Goal: Task Accomplishment & Management: Manage account settings

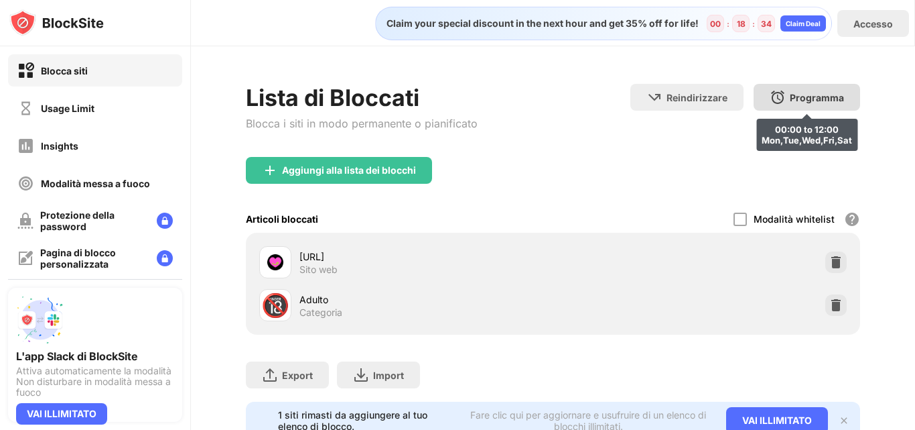
click at [809, 92] on div "Programma" at bounding box center [817, 97] width 54 height 11
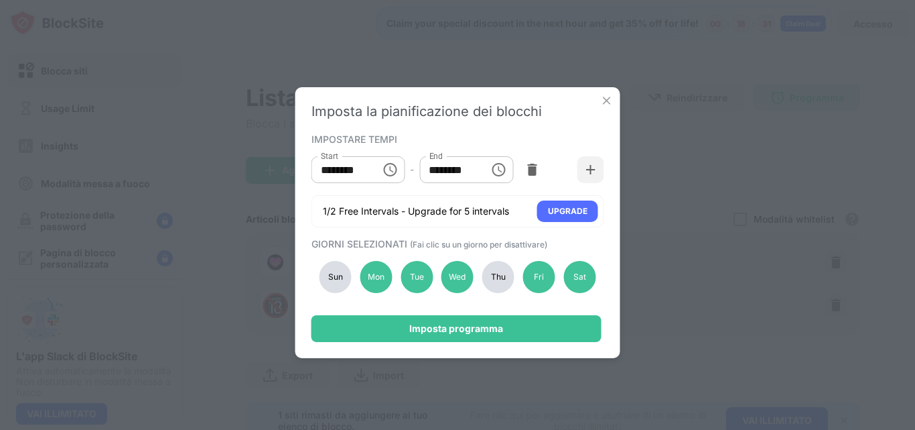
click at [602, 101] on img at bounding box center [606, 100] width 13 height 13
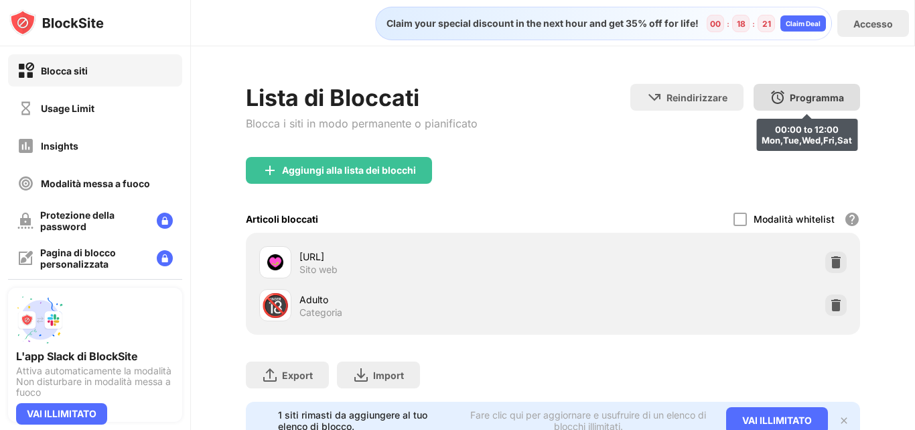
click at [813, 101] on div "Programma" at bounding box center [817, 97] width 54 height 11
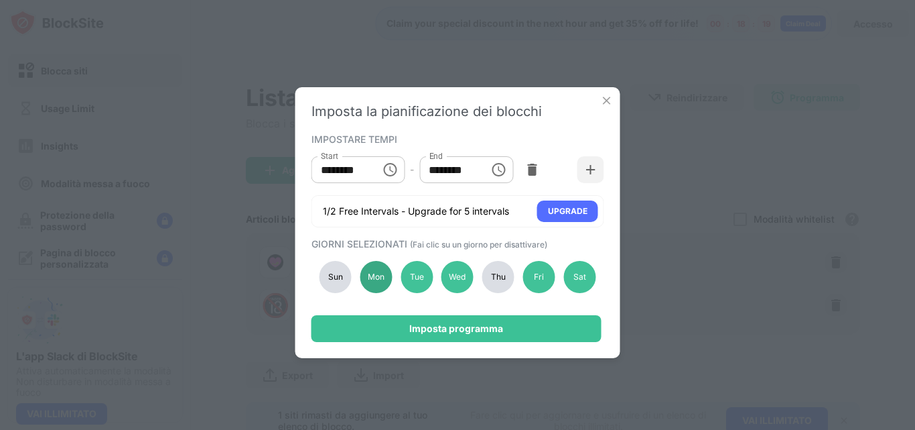
click at [373, 283] on div "Mon" at bounding box center [376, 277] width 32 height 32
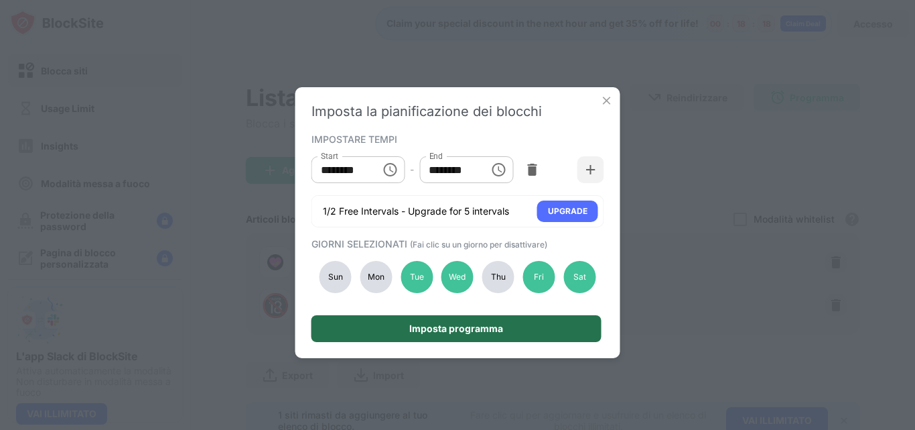
click at [463, 330] on div "Imposta programma" at bounding box center [456, 328] width 94 height 11
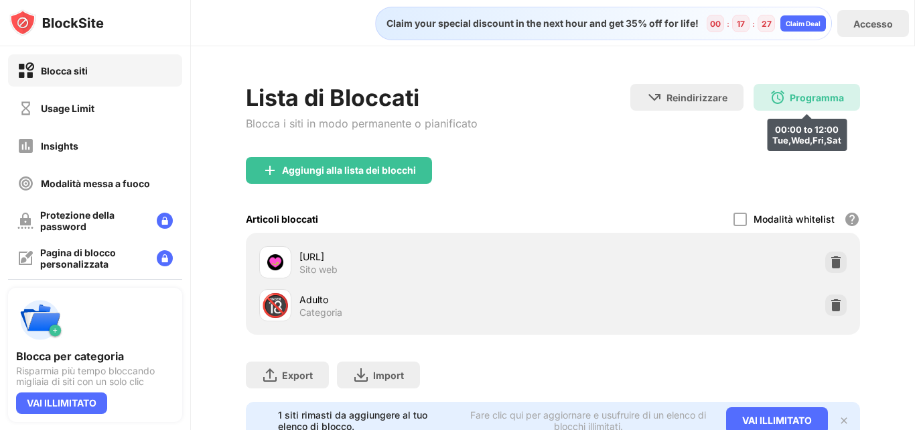
click at [790, 93] on div "Programma" at bounding box center [817, 97] width 54 height 11
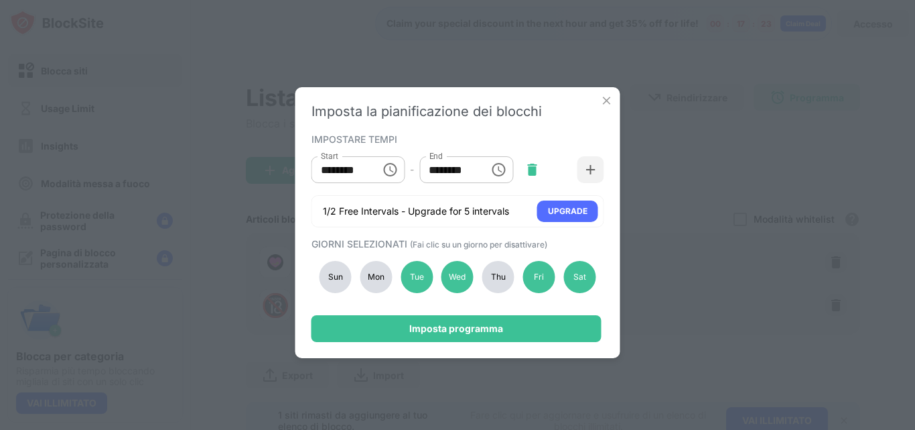
click at [533, 166] on img at bounding box center [531, 169] width 13 height 13
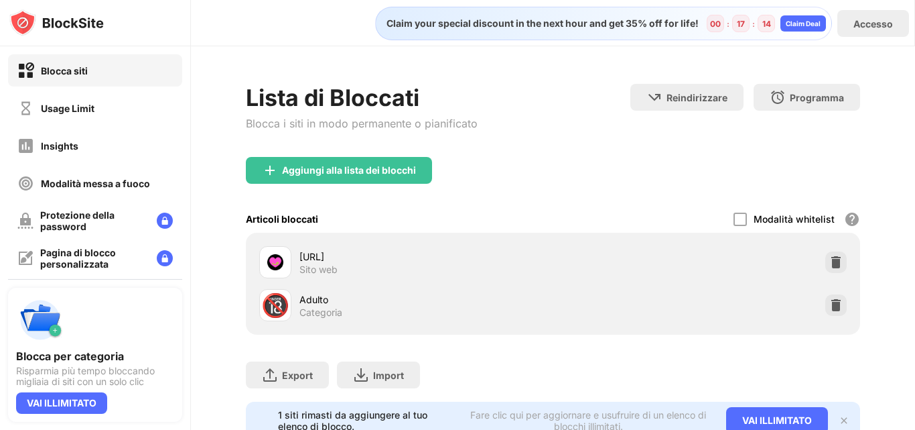
drag, startPoint x: 363, startPoint y: 258, endPoint x: 436, endPoint y: 182, distance: 105.2
click at [297, 256] on div "crushon.ai/it Sito web" at bounding box center [406, 262] width 294 height 32
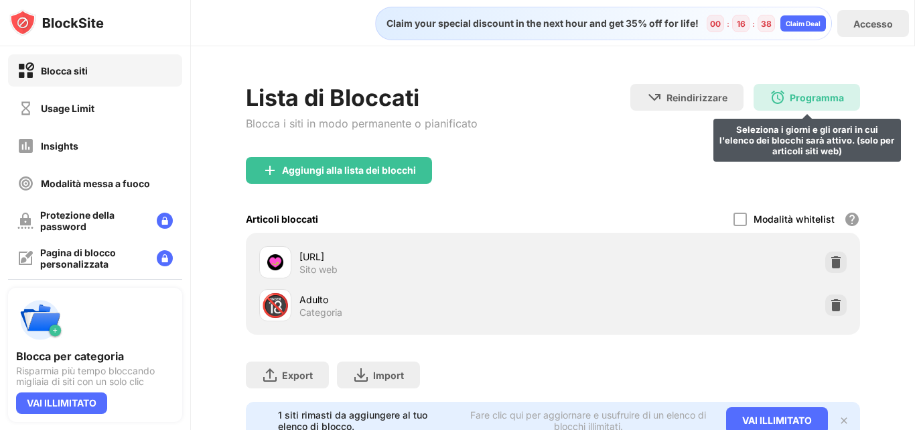
click at [801, 96] on div "Programma" at bounding box center [817, 97] width 54 height 11
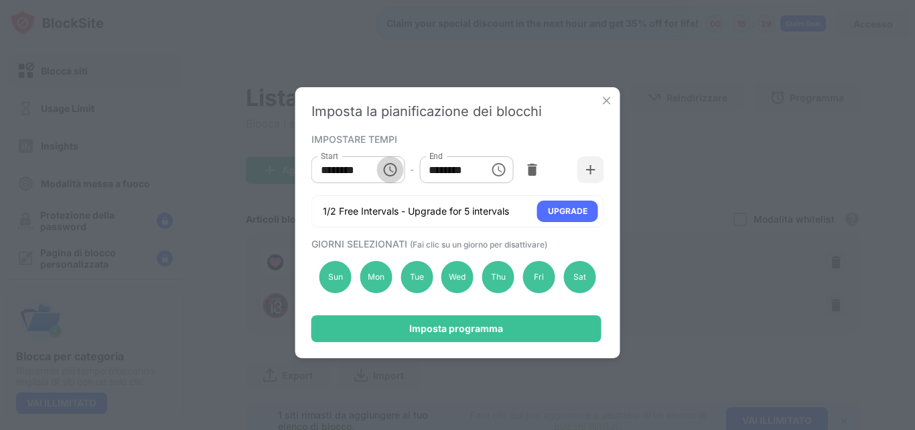
click at [389, 167] on icon "Choose time, selected time is 10:00 AM" at bounding box center [390, 169] width 16 height 16
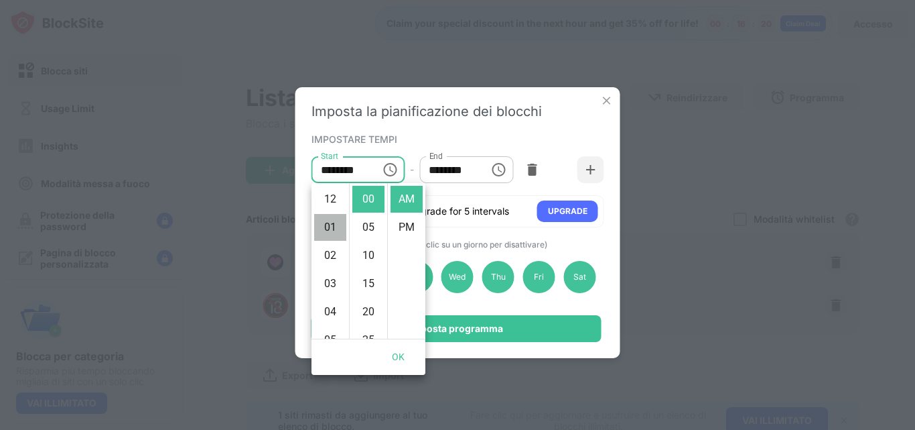
click at [329, 221] on li "01" at bounding box center [330, 227] width 32 height 27
type input "********"
click at [495, 167] on icon "Choose time, selected time is 1:00 PM" at bounding box center [498, 169] width 16 height 16
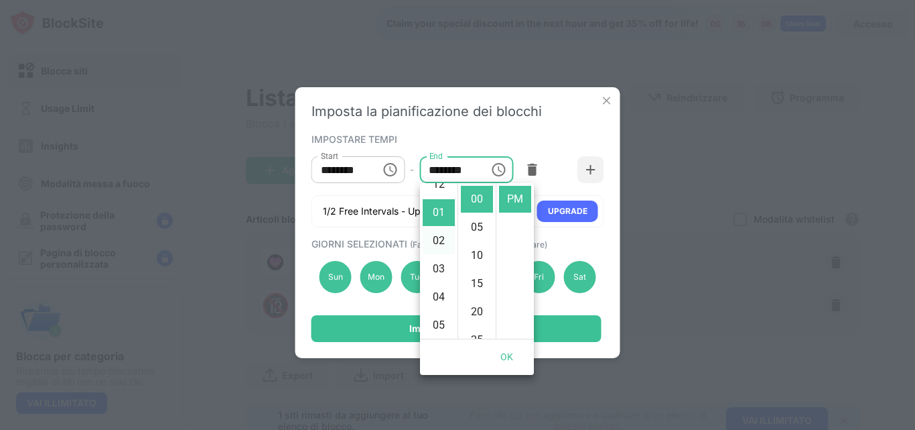
scroll to position [0, 0]
click at [438, 200] on li "12" at bounding box center [439, 199] width 32 height 27
type input "********"
click at [504, 358] on button "OK" at bounding box center [507, 356] width 43 height 25
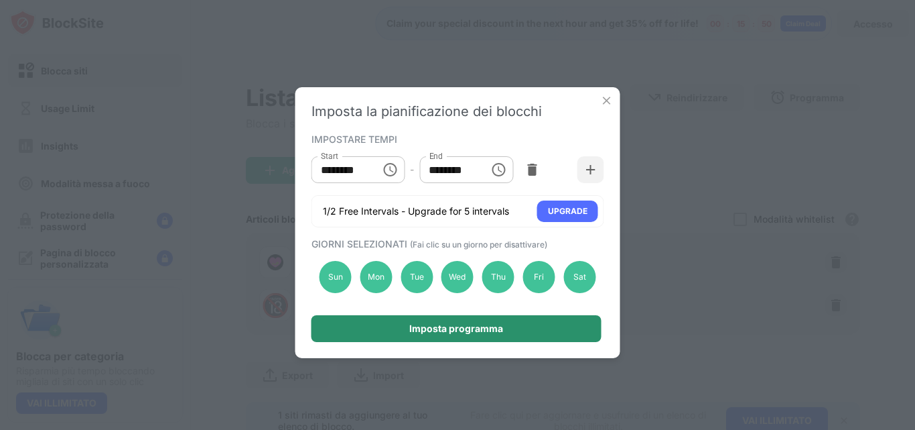
click at [442, 324] on div "Imposta programma" at bounding box center [456, 328] width 94 height 11
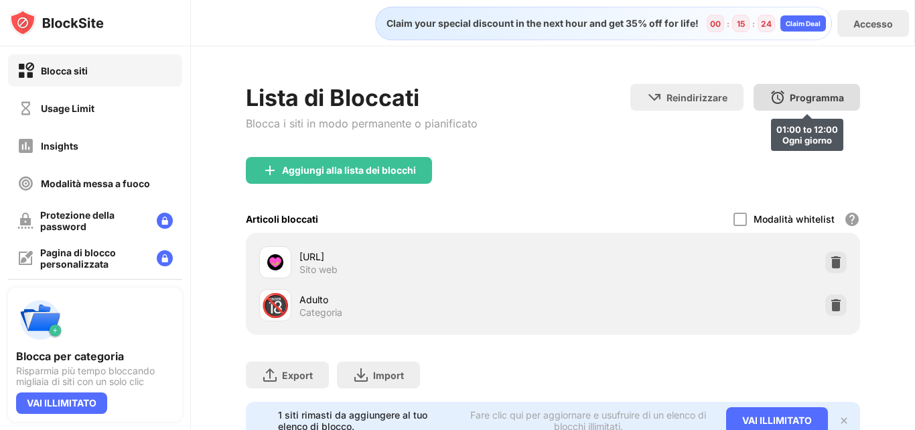
click at [805, 100] on div "Programma" at bounding box center [817, 97] width 54 height 11
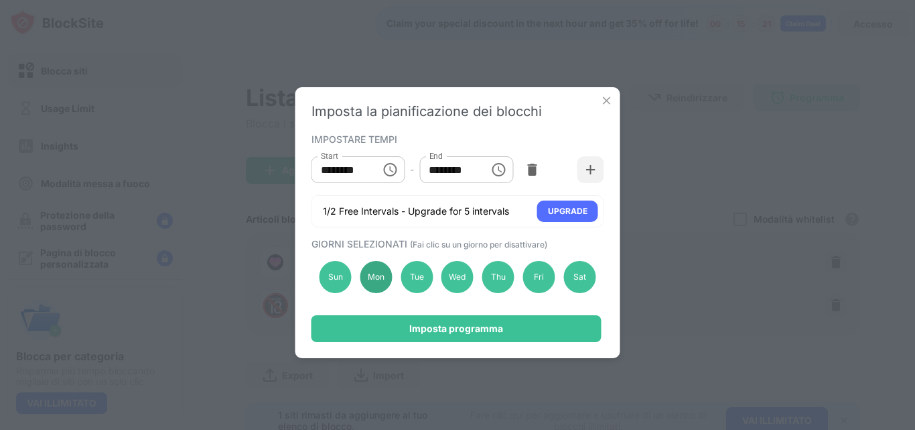
click at [377, 279] on div "Mon" at bounding box center [376, 277] width 32 height 32
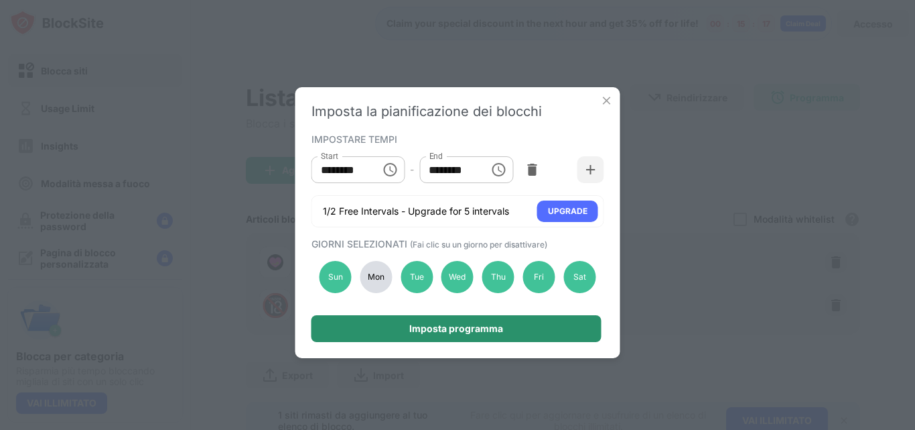
click at [473, 324] on div "Imposta programma" at bounding box center [456, 328] width 94 height 11
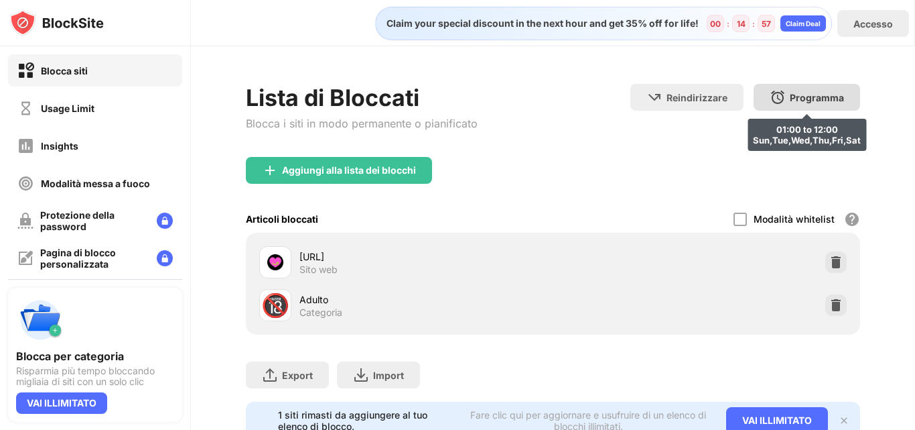
click at [793, 101] on div "Programma" at bounding box center [817, 97] width 54 height 11
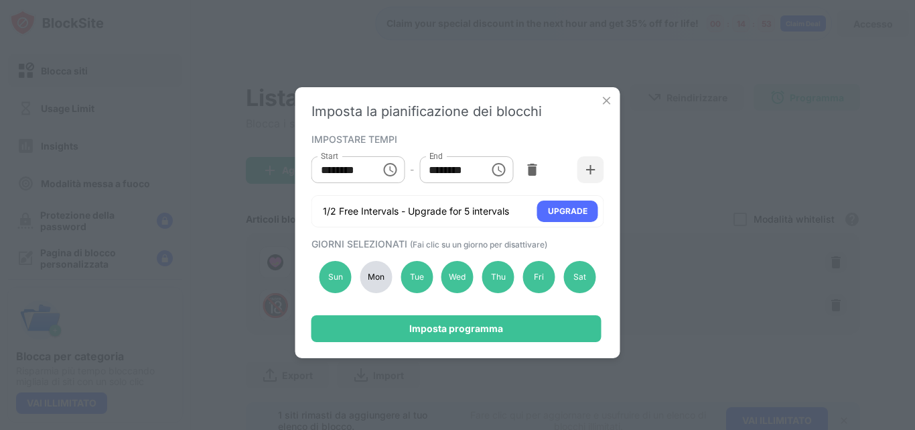
click at [379, 275] on div "Mon" at bounding box center [376, 277] width 32 height 32
click at [388, 170] on icon "Choose time, selected time is 1:00 AM" at bounding box center [390, 169] width 16 height 16
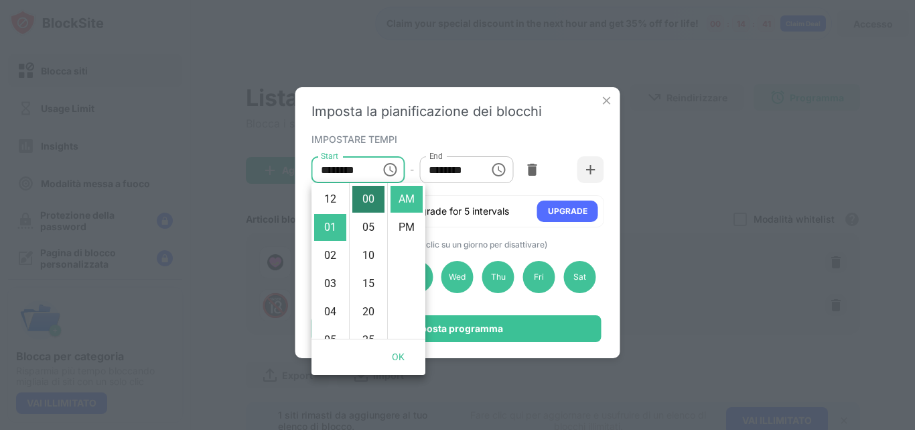
scroll to position [28, 0]
click at [401, 222] on li "PM" at bounding box center [407, 227] width 32 height 27
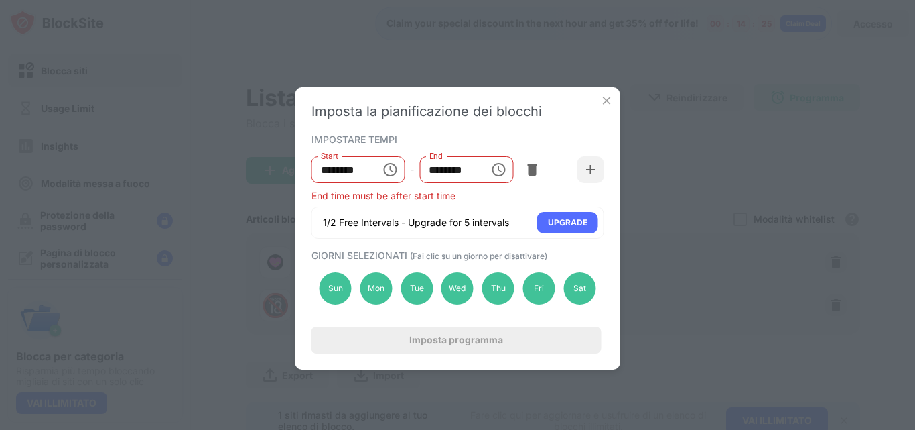
click at [499, 166] on icon "Choose time, selected time is 12:00 PM" at bounding box center [500, 169] width 4 height 6
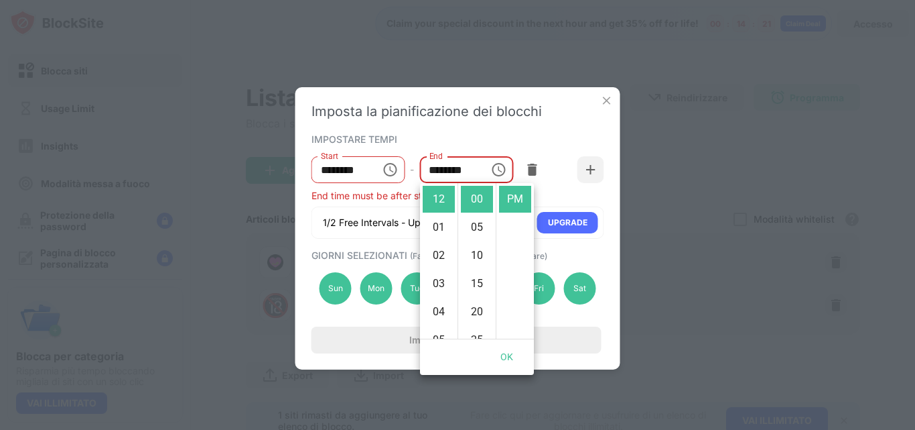
drag, startPoint x: 348, startPoint y: 168, endPoint x: 365, endPoint y: 168, distance: 16.8
click at [349, 168] on input "********" at bounding box center [342, 169] width 60 height 27
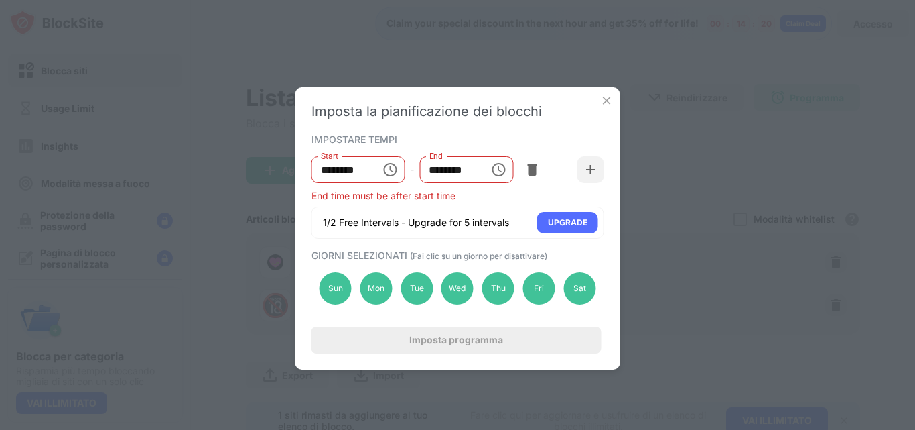
click at [393, 168] on icon "Choose time, selected time is 1:00 PM" at bounding box center [390, 169] width 16 height 16
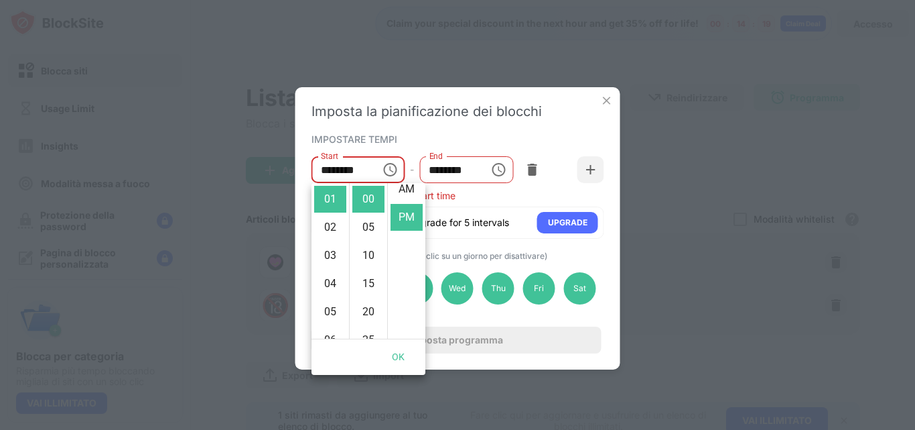
scroll to position [0, 0]
click at [405, 198] on li "AM" at bounding box center [407, 199] width 32 height 27
type input "********"
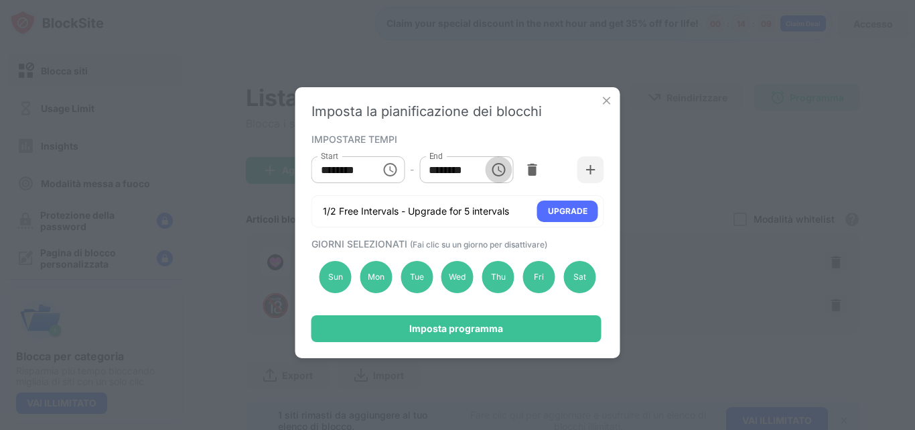
click at [499, 169] on icon "Choose time, selected time is 12:00 PM" at bounding box center [498, 169] width 16 height 16
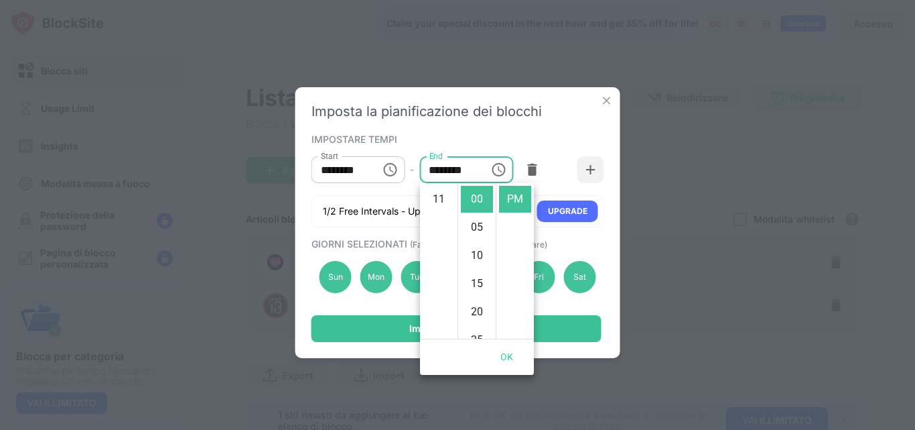
scroll to position [243, 0]
click at [570, 133] on div "IMPOSTARE TEMPI Start ******** Start - End ******** End 1/2 Free Intervals - Up…" at bounding box center [458, 178] width 293 height 97
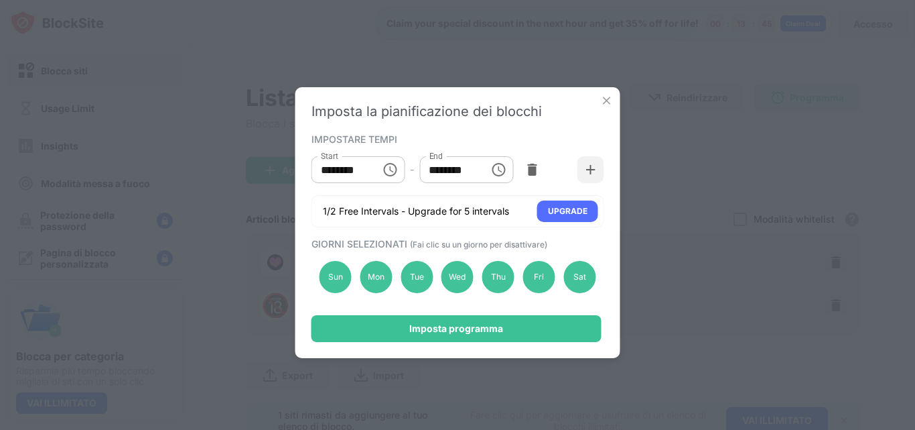
scroll to position [4, 0]
click at [503, 166] on icon "Choose time, selected time is 12:00 PM" at bounding box center [498, 169] width 13 height 13
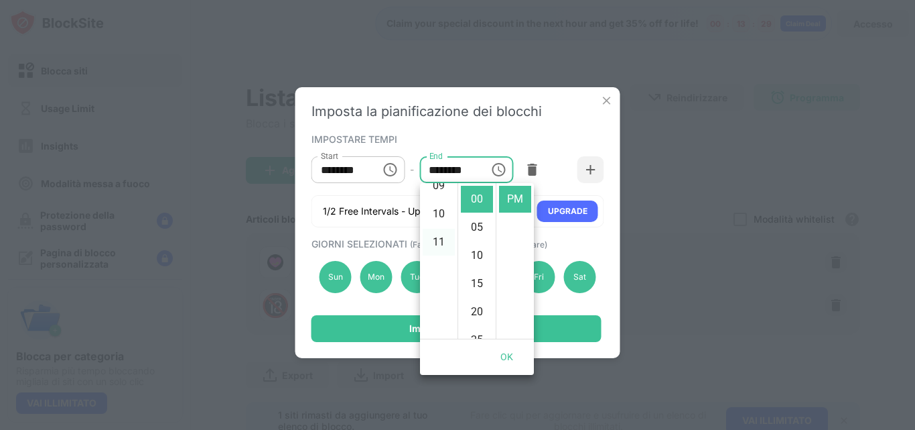
scroll to position [310, 0]
click at [435, 194] on li "11" at bounding box center [439, 199] width 32 height 27
type input "********"
click at [501, 356] on button "OK" at bounding box center [507, 356] width 43 height 25
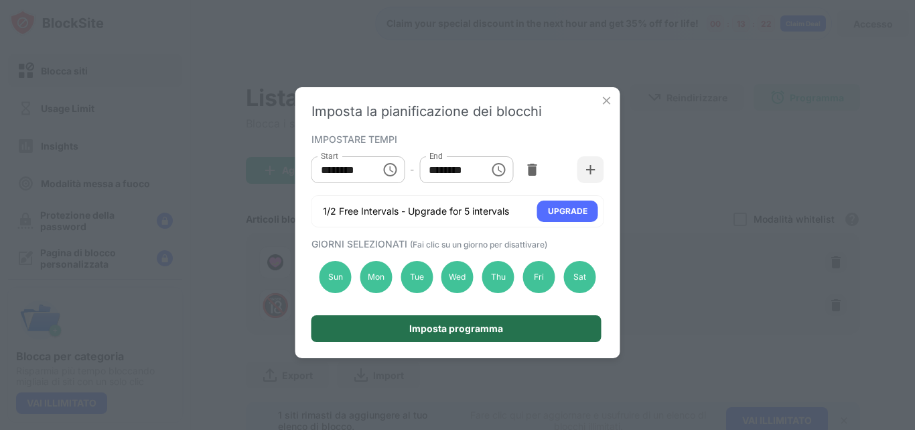
click at [440, 323] on div "Imposta programma" at bounding box center [456, 328] width 94 height 11
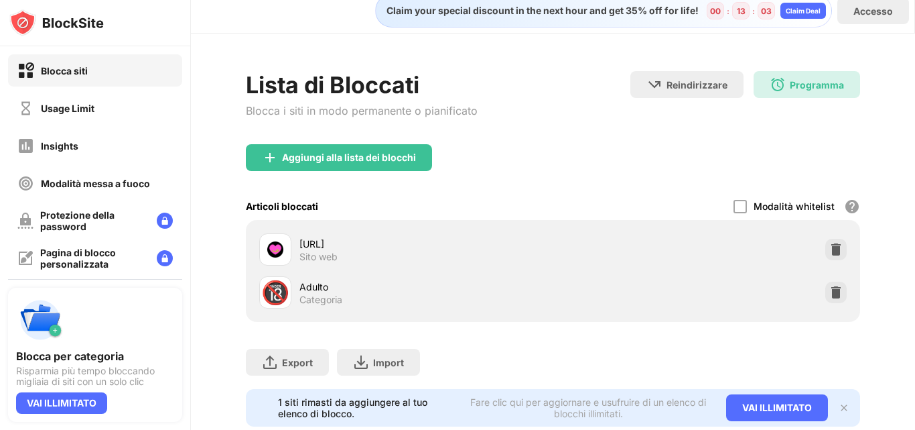
scroll to position [0, 0]
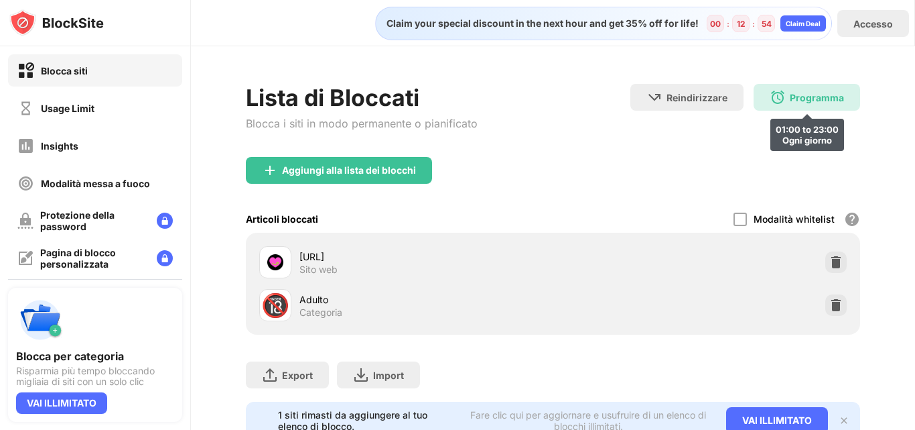
click at [819, 93] on div "Programma" at bounding box center [817, 97] width 54 height 11
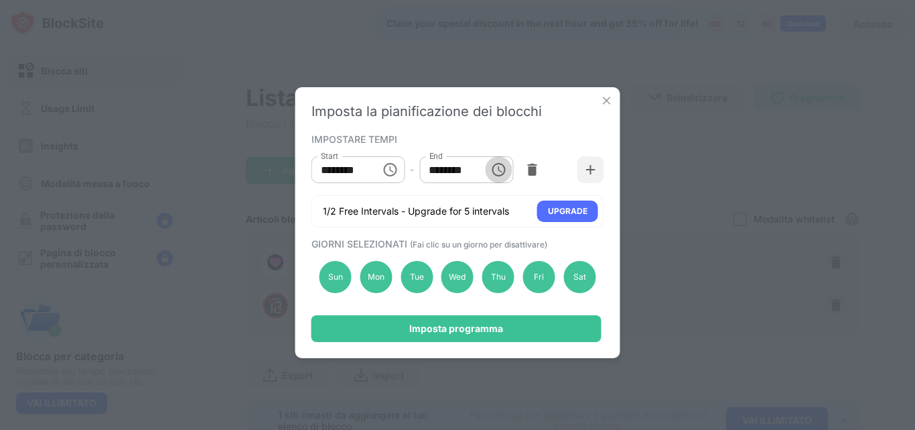
click at [500, 169] on icon "Choose time, selected time is 11:00 PM" at bounding box center [498, 169] width 16 height 16
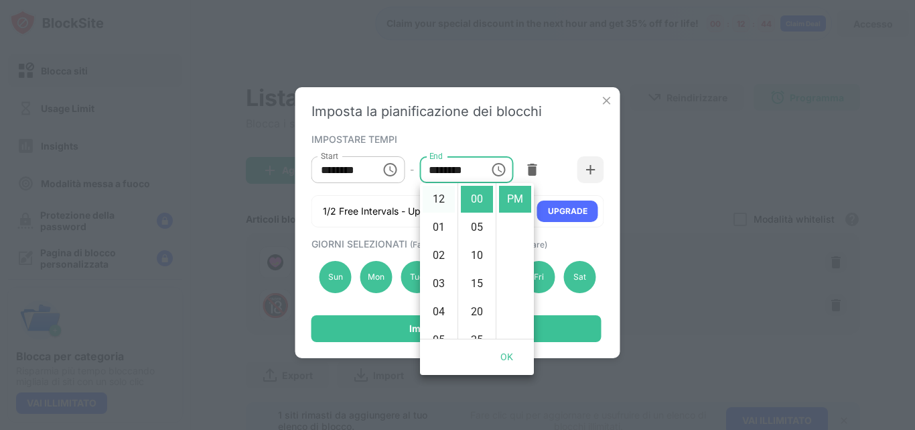
click at [440, 193] on li "12" at bounding box center [439, 199] width 32 height 27
type input "********"
click at [505, 354] on button "OK" at bounding box center [507, 356] width 43 height 25
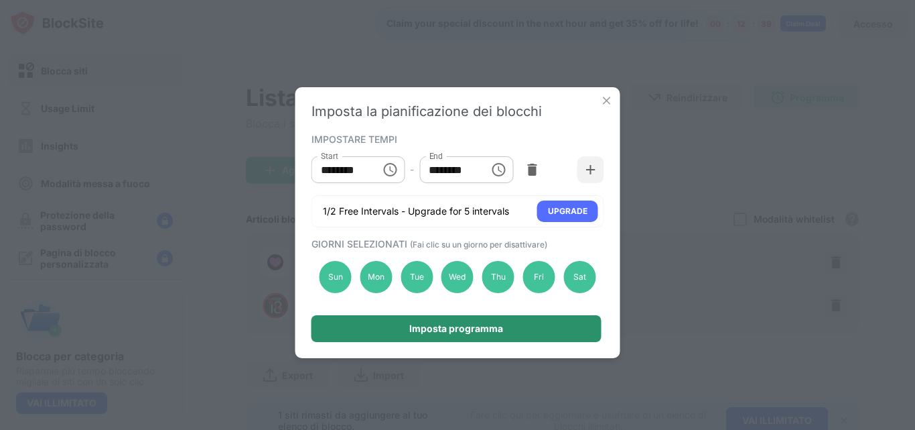
click at [466, 323] on div "Imposta programma" at bounding box center [456, 328] width 94 height 11
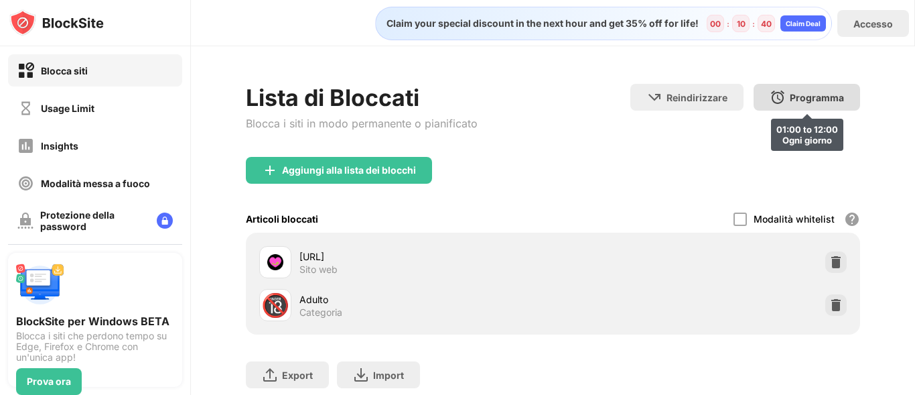
click at [808, 96] on div "Programma" at bounding box center [817, 97] width 54 height 11
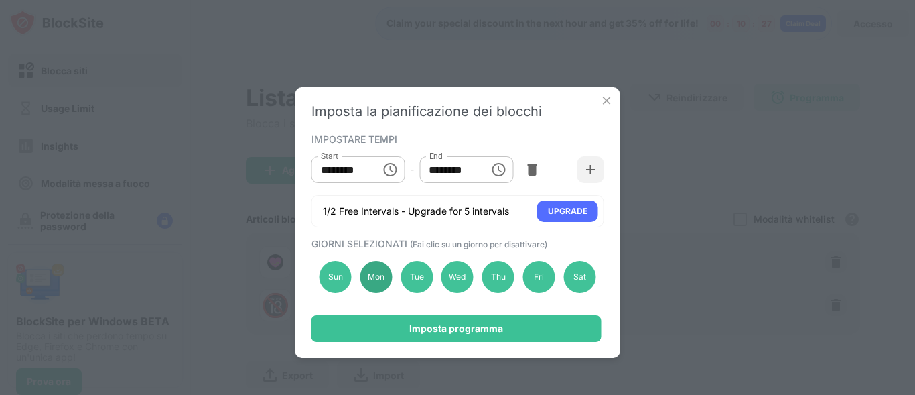
click at [375, 270] on div "Mon" at bounding box center [376, 277] width 32 height 32
click at [602, 101] on img at bounding box center [606, 100] width 13 height 13
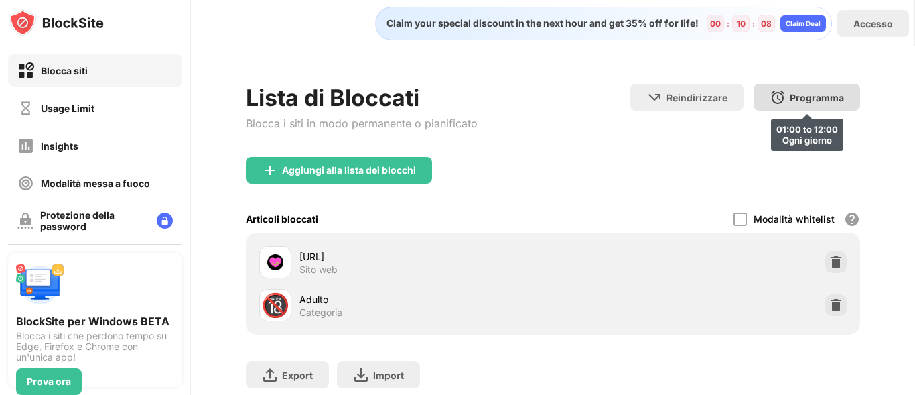
click at [807, 92] on div "Programma" at bounding box center [817, 97] width 54 height 11
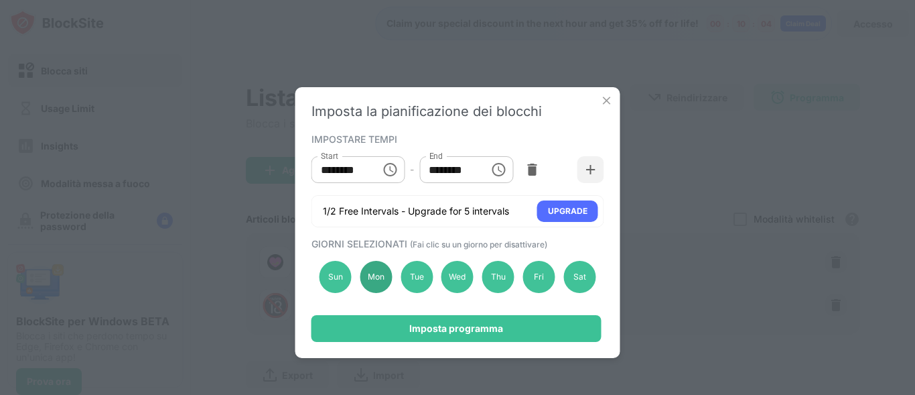
click at [385, 276] on div "Mon" at bounding box center [376, 277] width 32 height 32
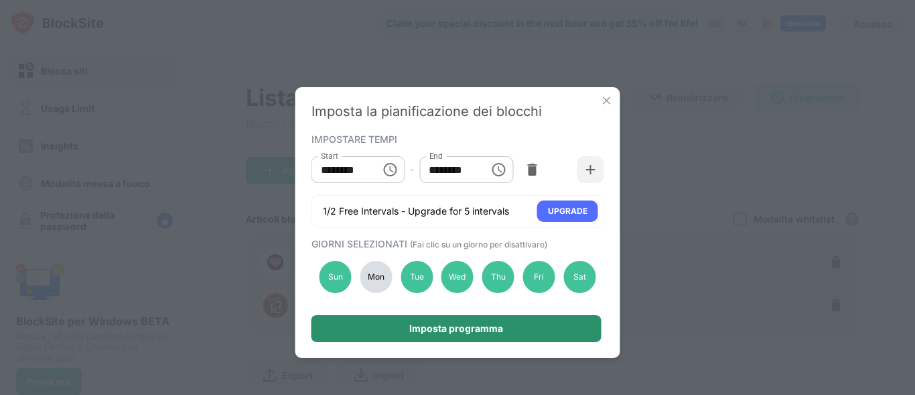
click at [443, 326] on div "Imposta programma" at bounding box center [456, 328] width 94 height 11
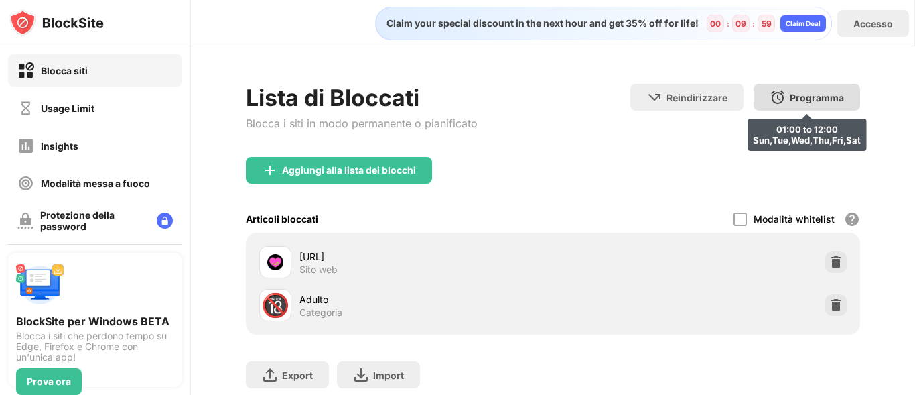
click at [797, 105] on div "Programma 01:00 to 12:00 Sun,Tue,Wed,Thu,Fri,Sat" at bounding box center [807, 97] width 107 height 27
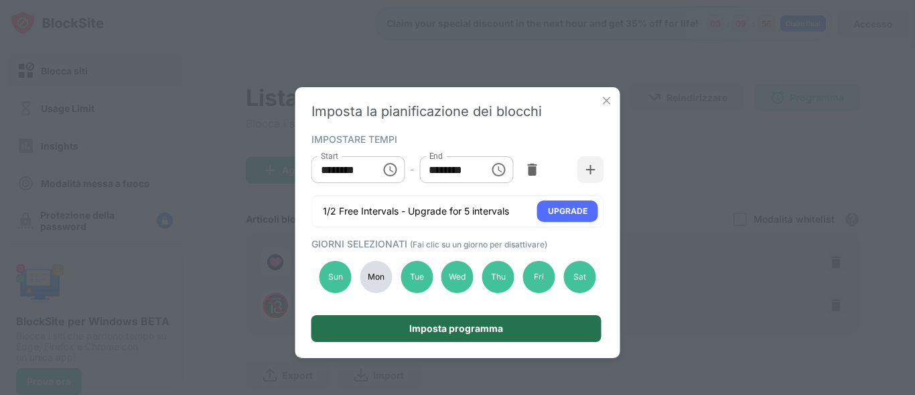
click at [436, 329] on div "Imposta programma" at bounding box center [456, 328] width 94 height 11
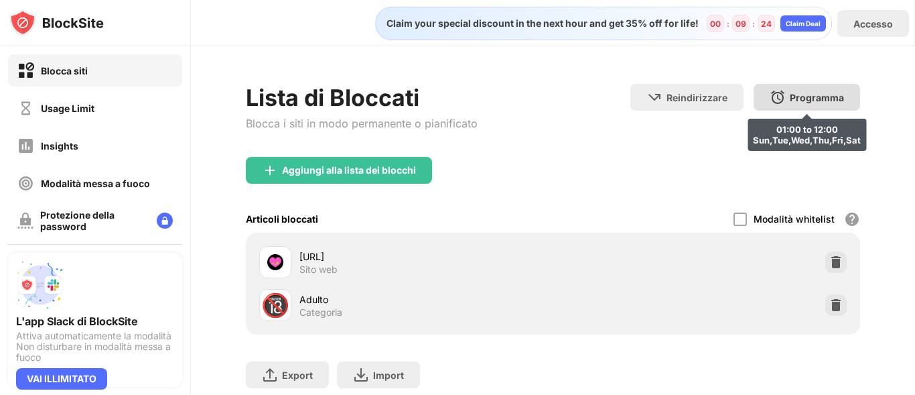
click at [794, 94] on div "Programma" at bounding box center [817, 97] width 54 height 11
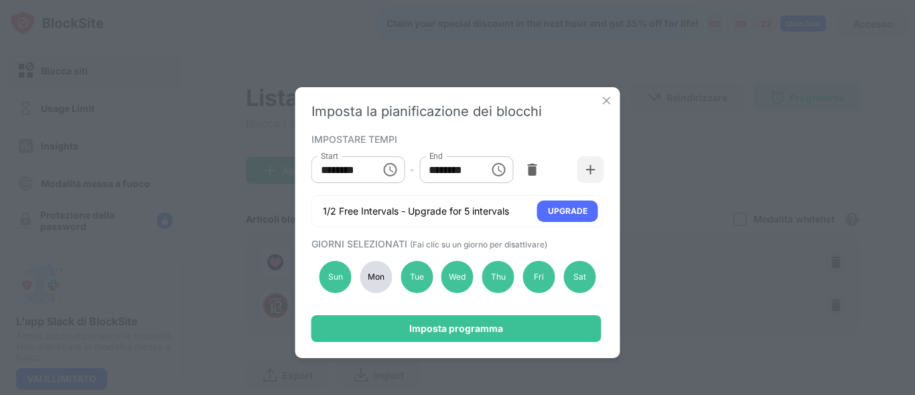
click at [379, 273] on div "Mon" at bounding box center [376, 277] width 32 height 32
click at [389, 168] on icon "Choose time, selected time is 1:00 AM" at bounding box center [390, 169] width 16 height 16
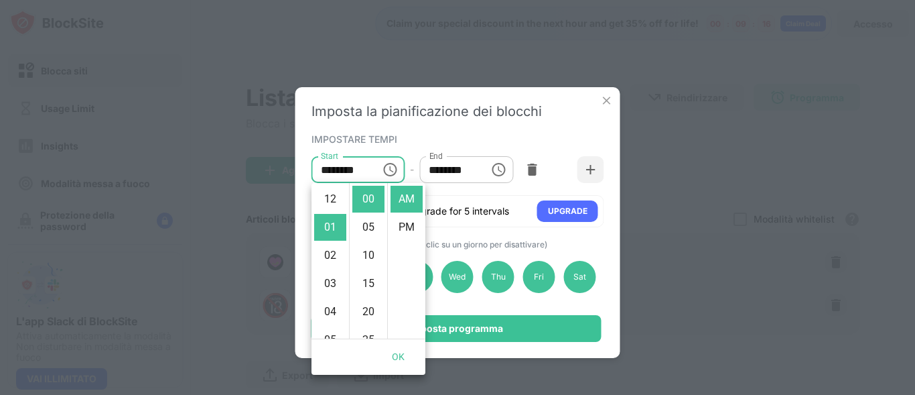
scroll to position [28, 0]
drag, startPoint x: 399, startPoint y: 224, endPoint x: 340, endPoint y: 250, distance: 64.2
click at [399, 225] on li "PM" at bounding box center [407, 227] width 32 height 27
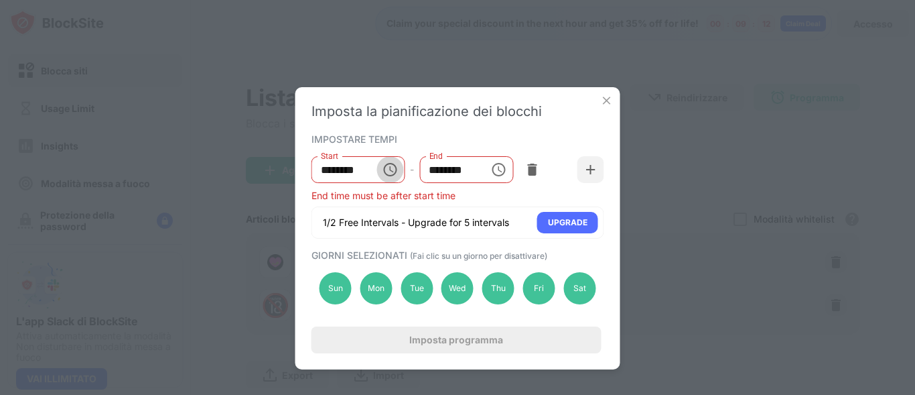
click at [387, 169] on icon "Choose time, selected time is 1:00 PM" at bounding box center [390, 169] width 16 height 16
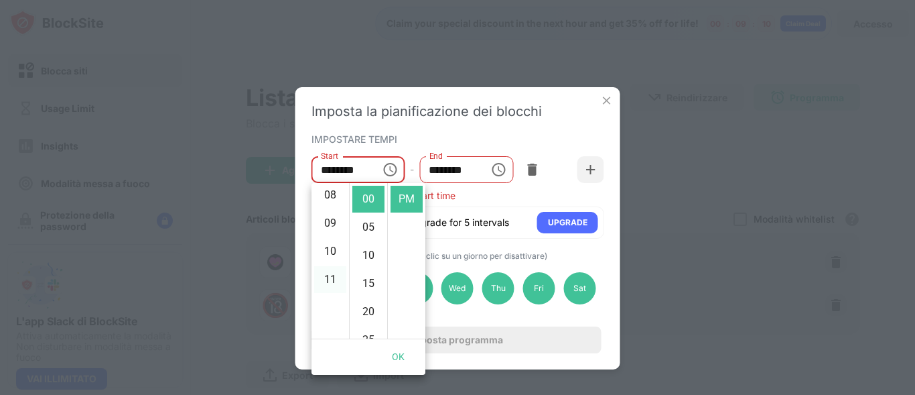
click at [333, 281] on li "11" at bounding box center [330, 279] width 32 height 27
type input "********"
click at [395, 356] on button "OK" at bounding box center [398, 356] width 43 height 25
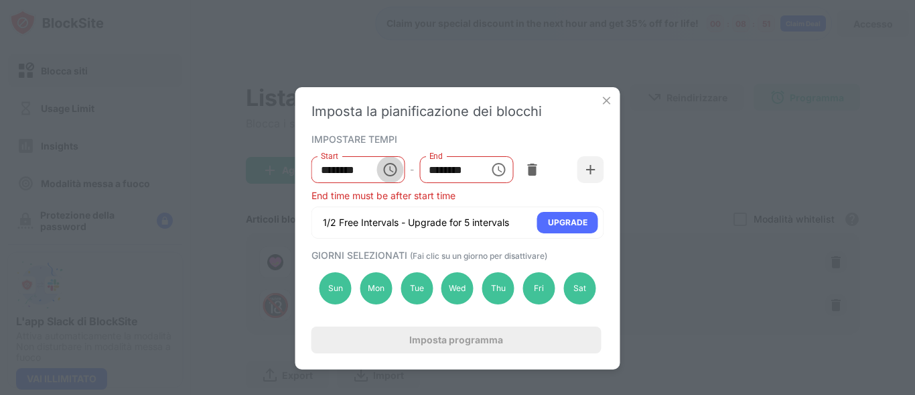
click at [389, 167] on icon "Choose time, selected time is 11:00 PM" at bounding box center [390, 169] width 16 height 16
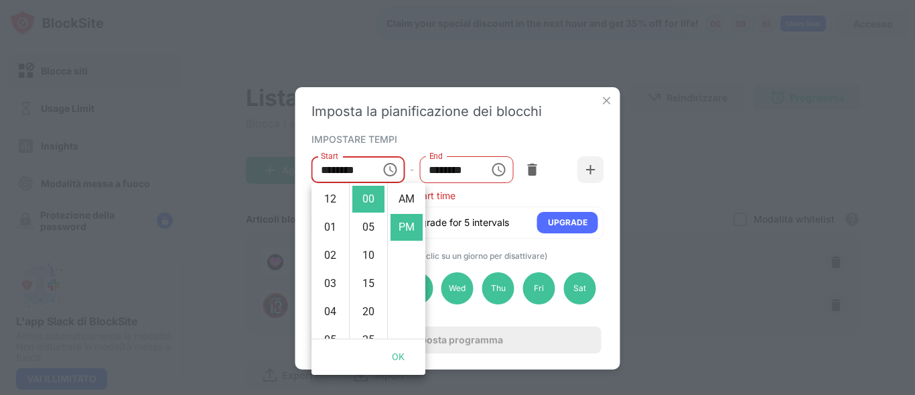
scroll to position [28, 0]
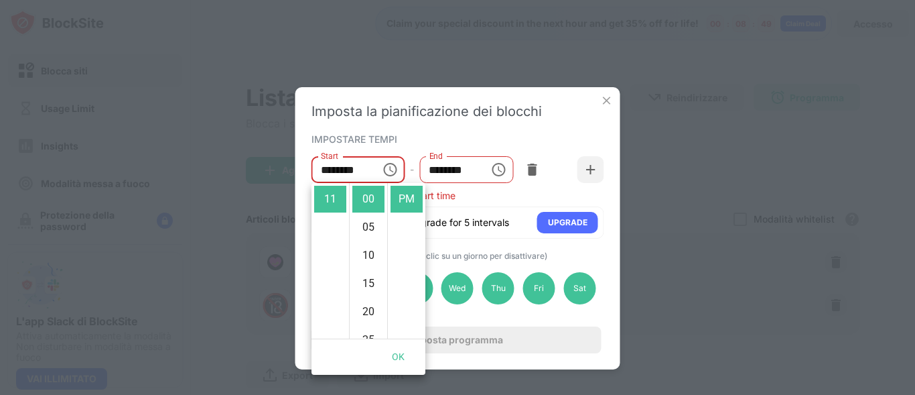
click at [393, 355] on button "OK" at bounding box center [398, 356] width 43 height 25
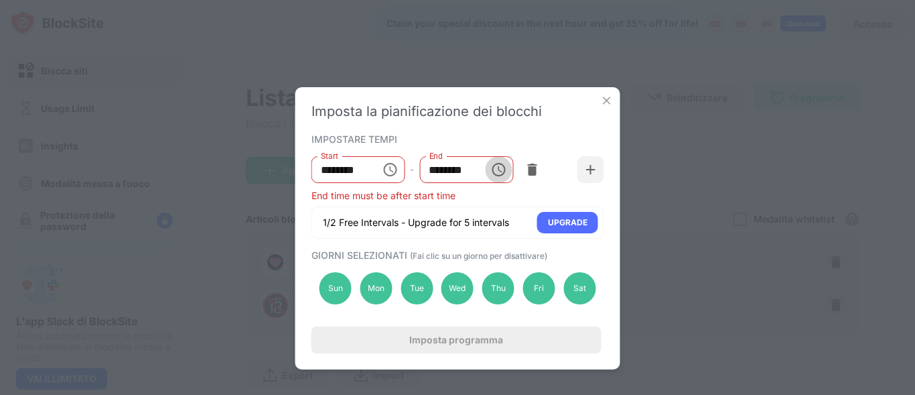
click at [499, 171] on icon "Choose time, selected time is 12:00 PM" at bounding box center [498, 169] width 16 height 16
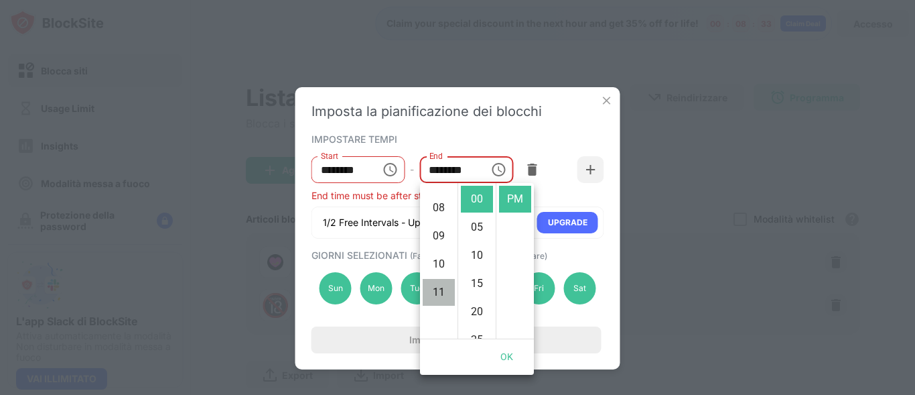
click at [442, 292] on li "11" at bounding box center [439, 292] width 32 height 27
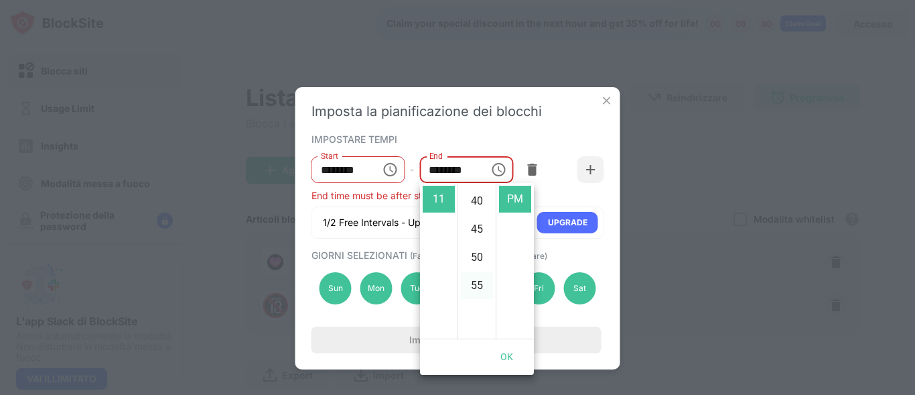
scroll to position [243, 0]
click at [474, 263] on li "55" at bounding box center [477, 266] width 32 height 27
type input "********"
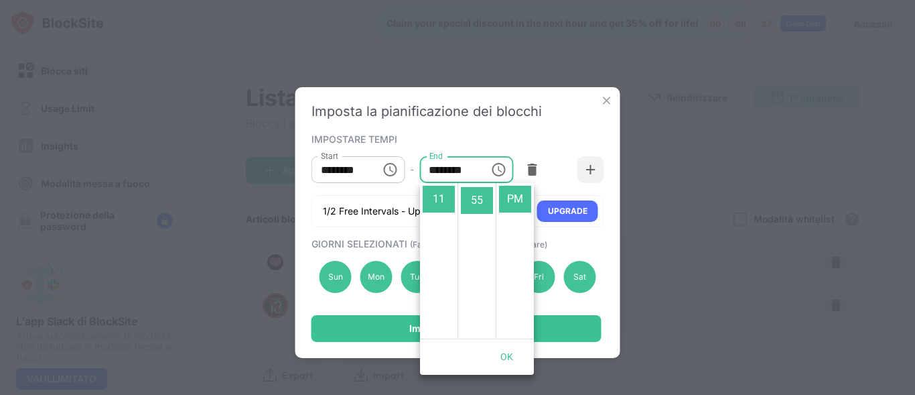
scroll to position [310, 0]
click at [384, 168] on icon "Choose time, selected time is 11:00 PM" at bounding box center [389, 169] width 13 height 13
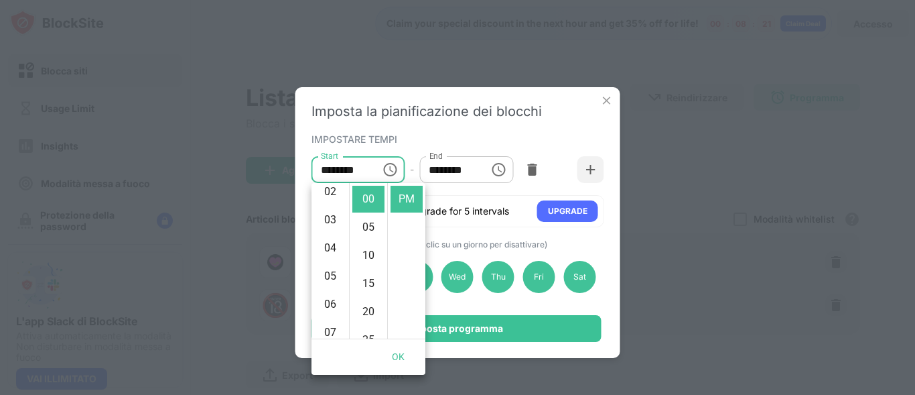
scroll to position [0, 0]
click at [332, 222] on li "01" at bounding box center [330, 227] width 32 height 27
click at [333, 199] on li "12" at bounding box center [330, 199] width 32 height 27
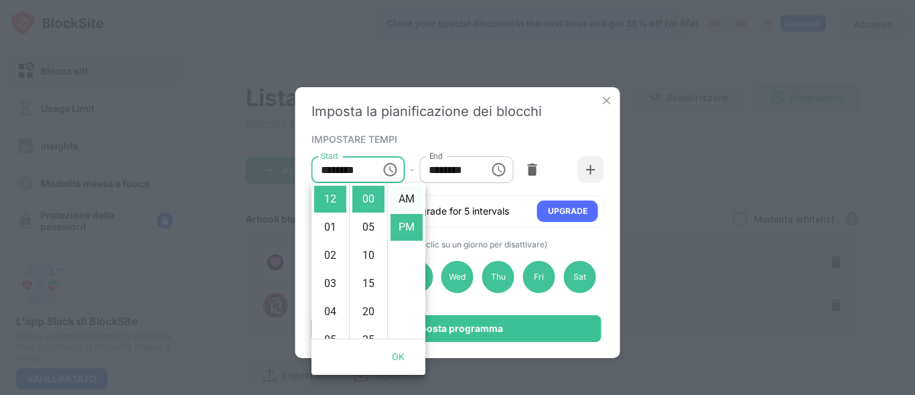
click at [402, 202] on li "AM" at bounding box center [407, 199] width 32 height 27
type input "********"
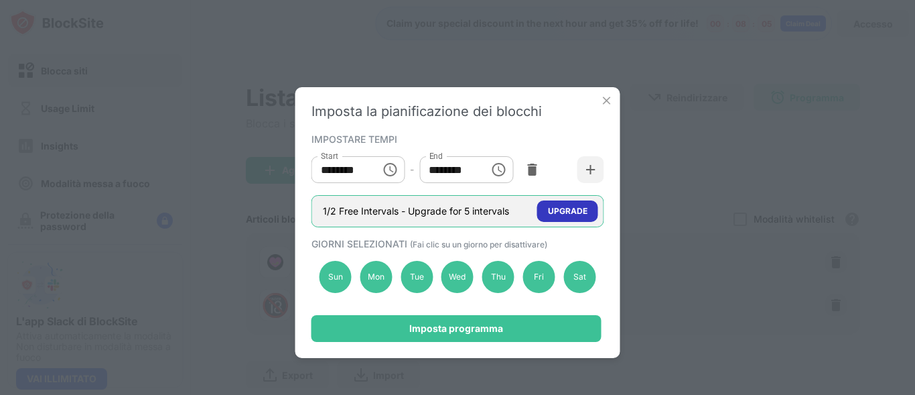
click at [576, 208] on div "UPGRADE" at bounding box center [568, 210] width 40 height 13
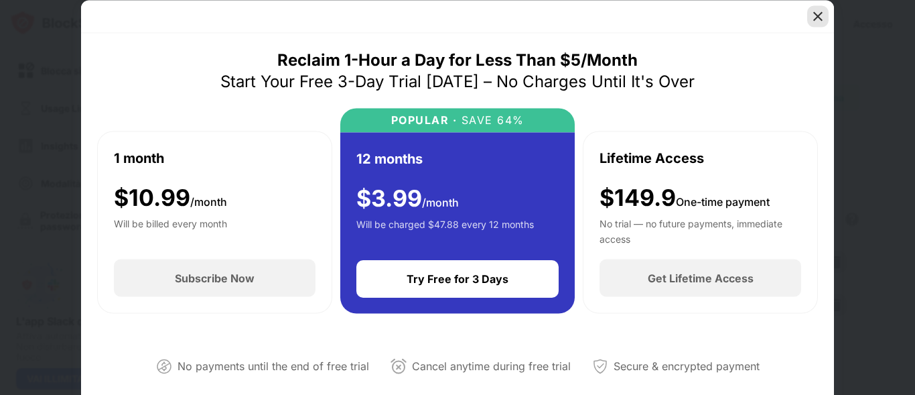
click at [822, 14] on img at bounding box center [817, 15] width 13 height 13
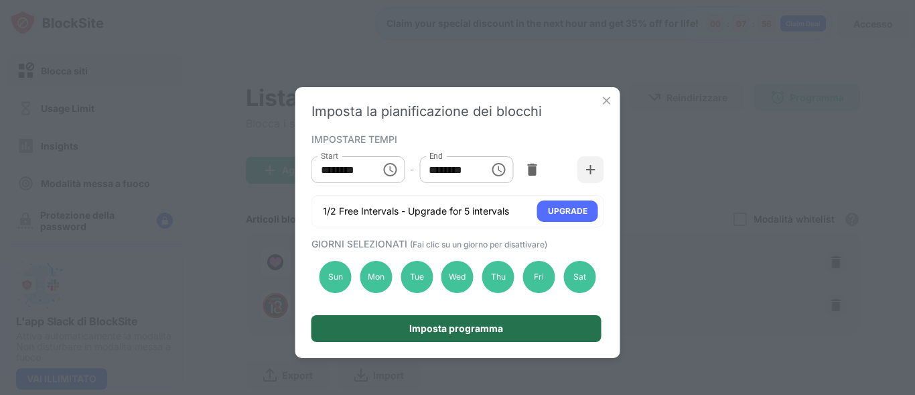
click at [438, 324] on div "Imposta programma" at bounding box center [456, 328] width 94 height 11
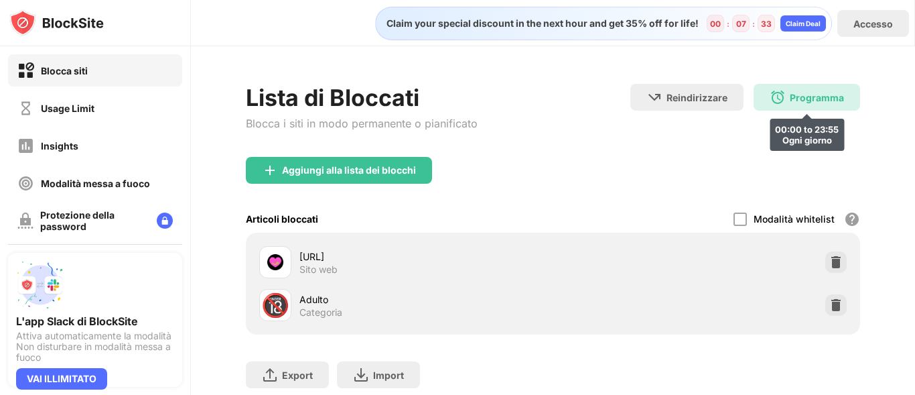
click at [790, 101] on div "Programma" at bounding box center [817, 97] width 54 height 11
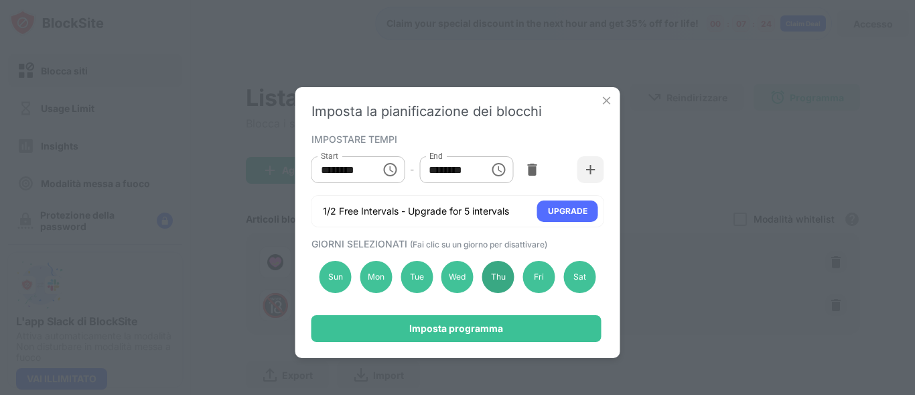
click at [493, 277] on div "Thu" at bounding box center [498, 277] width 32 height 32
click at [328, 273] on div "Sun" at bounding box center [336, 277] width 32 height 32
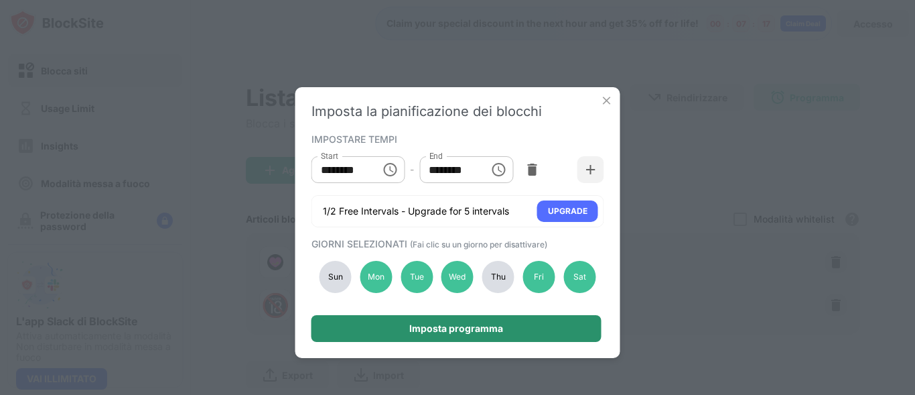
click at [444, 328] on div "Imposta programma" at bounding box center [456, 328] width 94 height 11
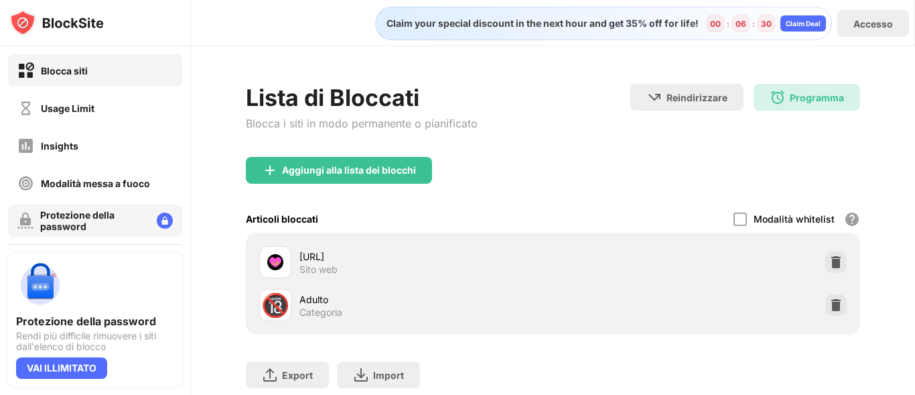
click at [72, 214] on div "Protezione della password" at bounding box center [93, 220] width 106 height 23
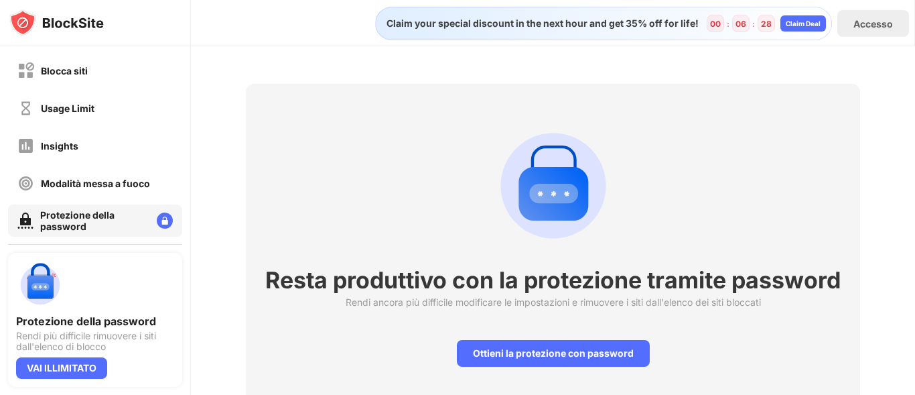
scroll to position [56, 0]
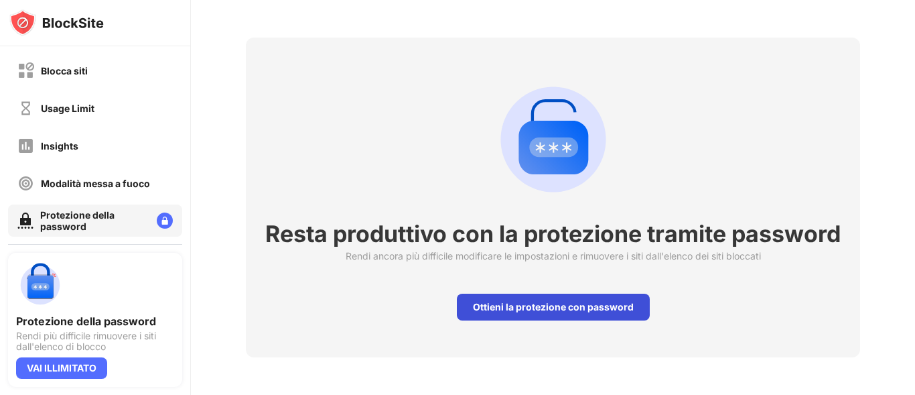
click at [559, 310] on div "Ottieni la protezione con password" at bounding box center [553, 306] width 193 height 27
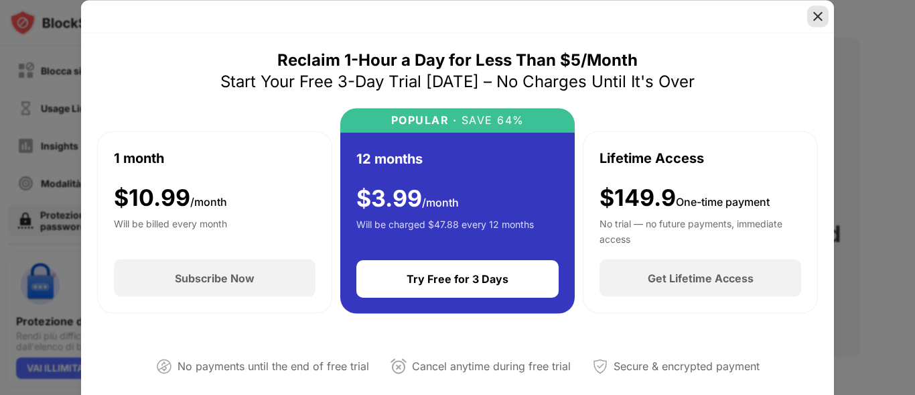
drag, startPoint x: 813, startPoint y: 13, endPoint x: 765, endPoint y: 145, distance: 139.7
click at [811, 17] on img at bounding box center [817, 15] width 13 height 13
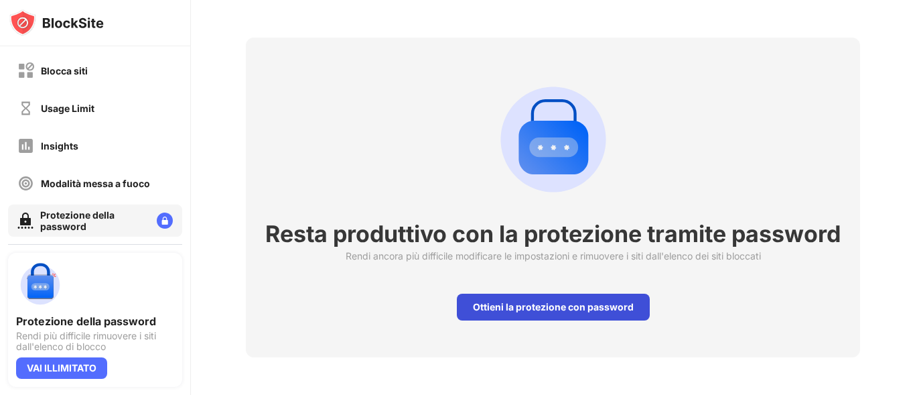
click at [513, 312] on div "Ottieni la protezione con password" at bounding box center [553, 306] width 193 height 27
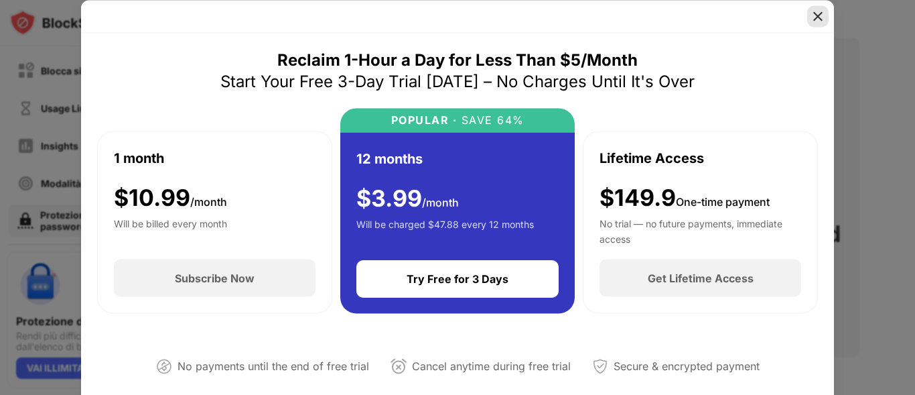
click at [817, 16] on img at bounding box center [817, 15] width 13 height 13
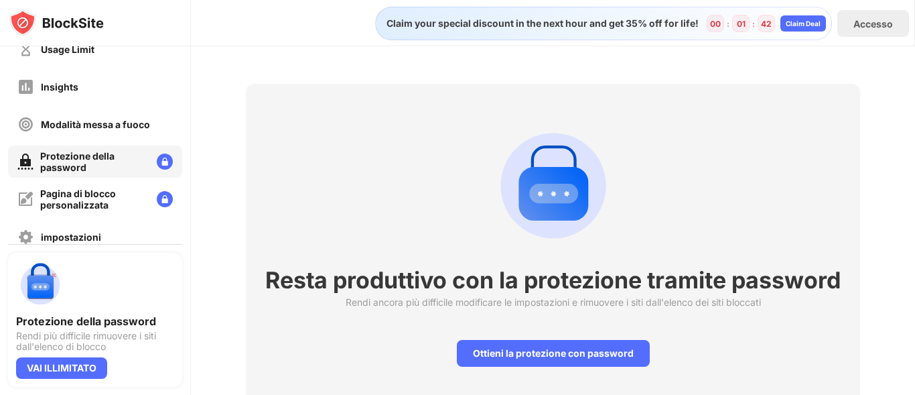
scroll to position [67, 0]
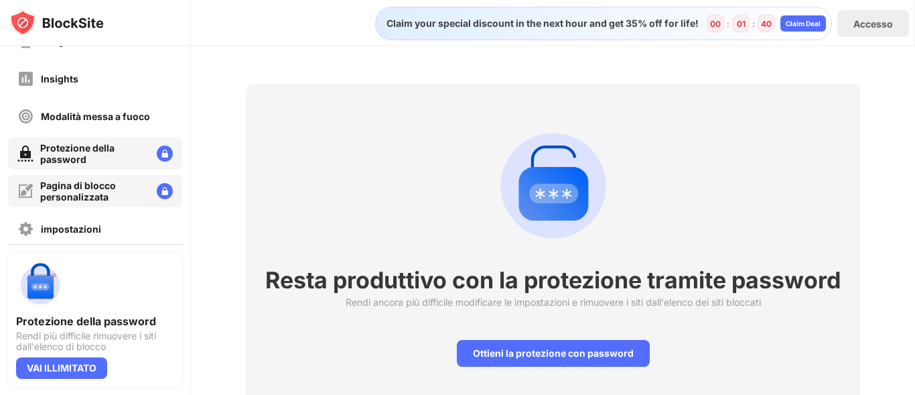
click at [98, 194] on div "Pagina di blocco personalizzata" at bounding box center [93, 191] width 106 height 23
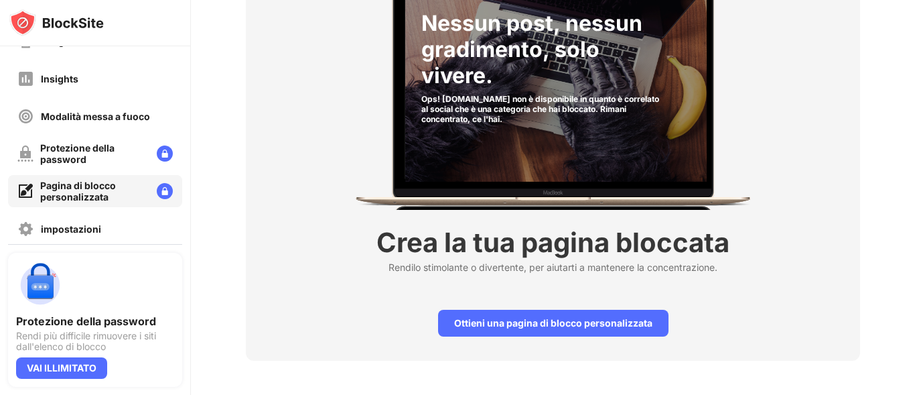
scroll to position [134, 0]
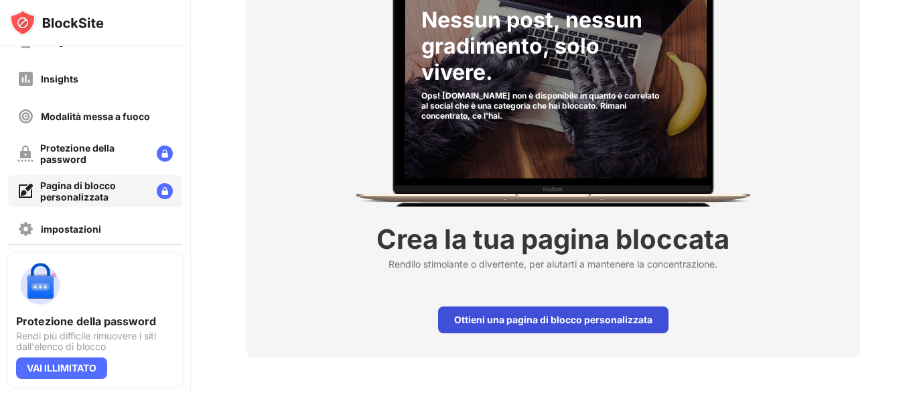
click at [560, 313] on div "Ottieni una pagina di blocco personalizzata" at bounding box center [553, 319] width 231 height 27
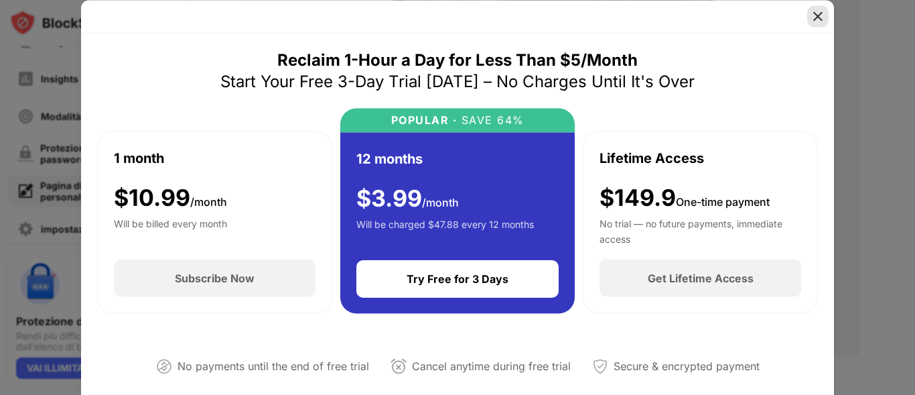
click at [816, 12] on img at bounding box center [817, 15] width 13 height 13
